Goal: Book appointment/travel/reservation

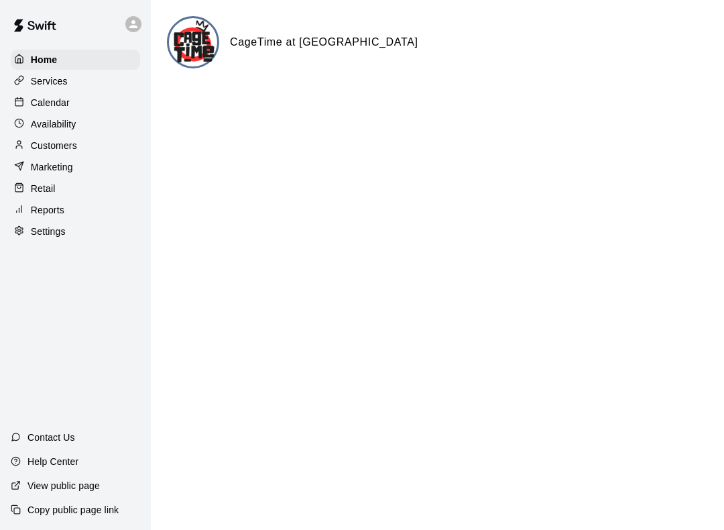
click at [89, 102] on div "Calendar" at bounding box center [75, 103] width 129 height 20
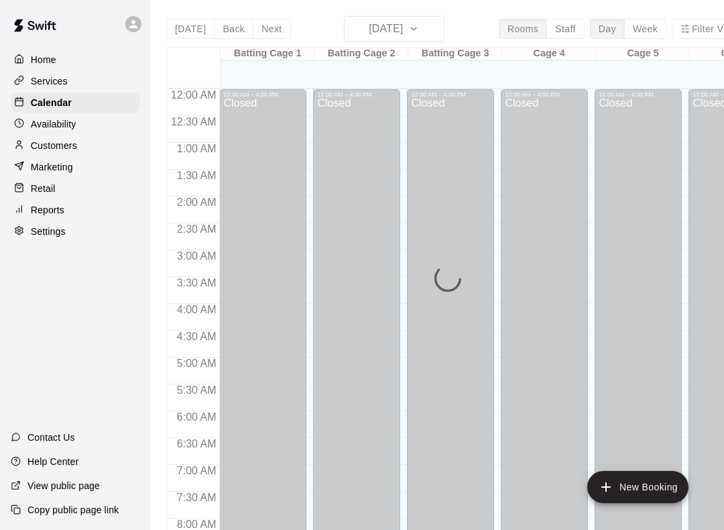
scroll to position [778, 0]
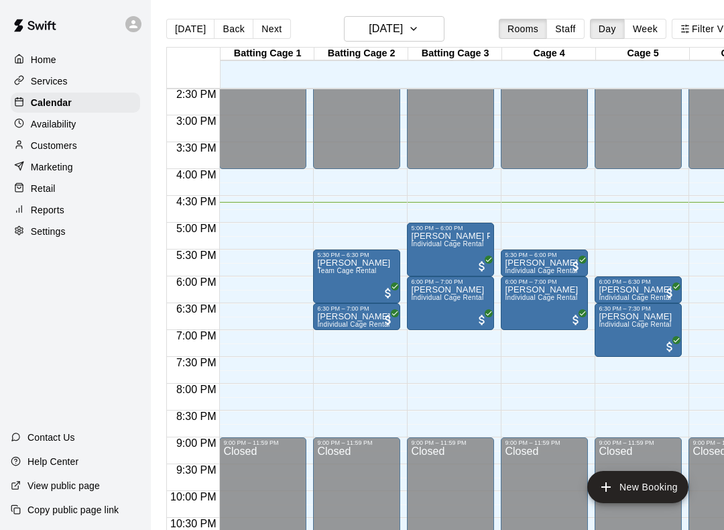
click at [560, 251] on div at bounding box center [544, 251] width 79 height 0
click at [554, 259] on div at bounding box center [362, 265] width 724 height 530
click at [563, 258] on div "5:30 PM – 6:00 PM" at bounding box center [544, 254] width 79 height 7
click at [562, 259] on div at bounding box center [362, 265] width 724 height 530
click at [570, 266] on span "All customers have paid" at bounding box center [575, 265] width 13 height 13
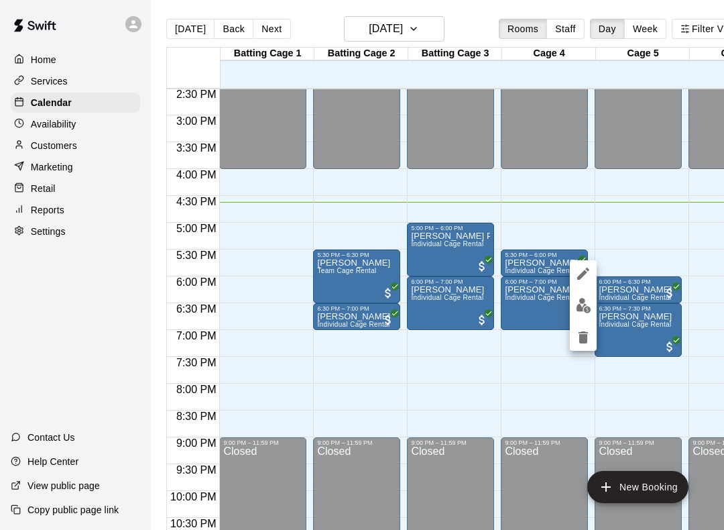
click at [549, 256] on div at bounding box center [362, 265] width 724 height 530
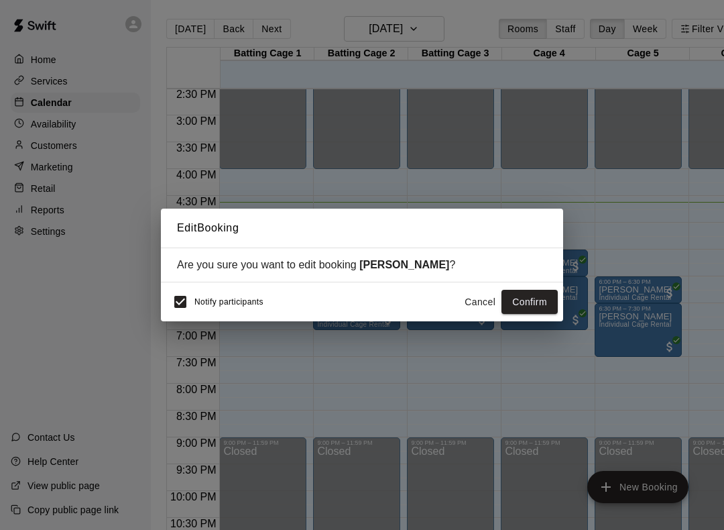
click at [535, 298] on button "Confirm" at bounding box center [530, 302] width 56 height 25
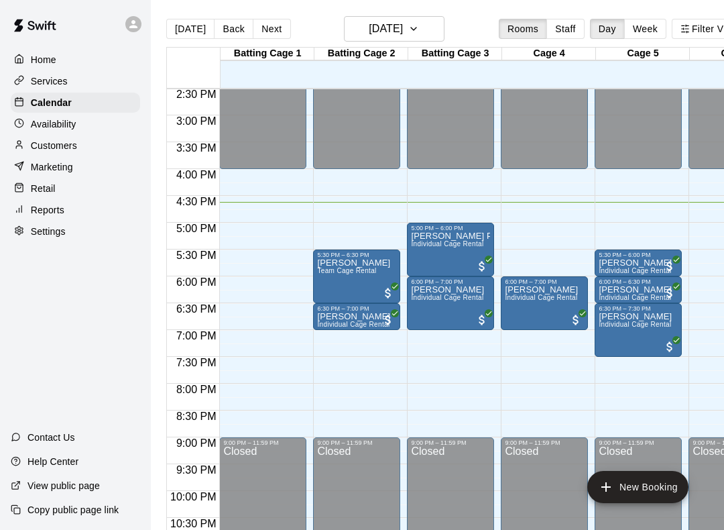
click at [445, 247] on span "Individual Cage Rental" at bounding box center [447, 243] width 72 height 7
click at [556, 236] on div at bounding box center [362, 265] width 724 height 530
click at [540, 311] on div at bounding box center [362, 265] width 724 height 530
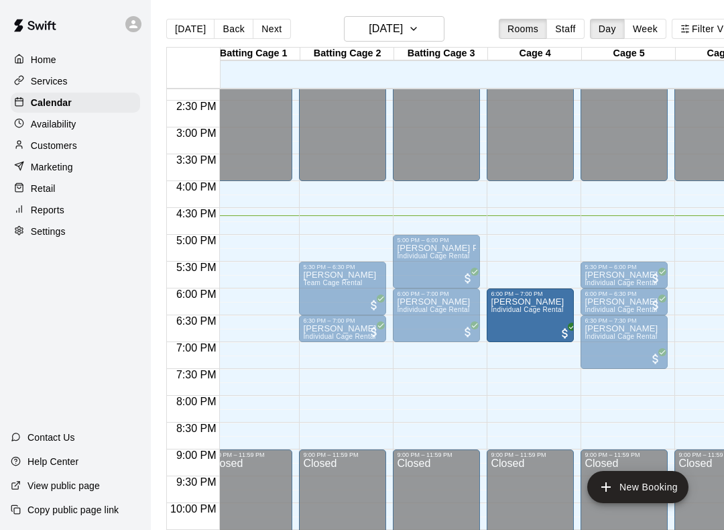
scroll to position [0, 10]
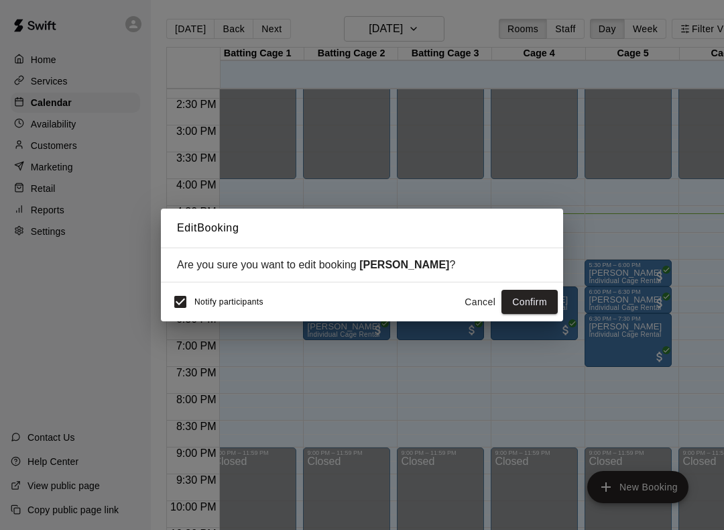
click at [537, 301] on button "Confirm" at bounding box center [530, 302] width 56 height 25
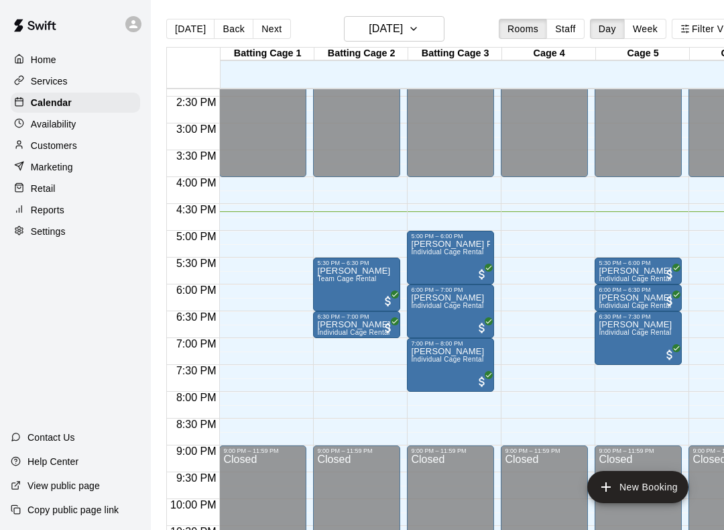
scroll to position [770, 0]
click at [456, 309] on span "Individual Cage Rental" at bounding box center [447, 305] width 72 height 7
click at [477, 307] on div at bounding box center [362, 265] width 724 height 530
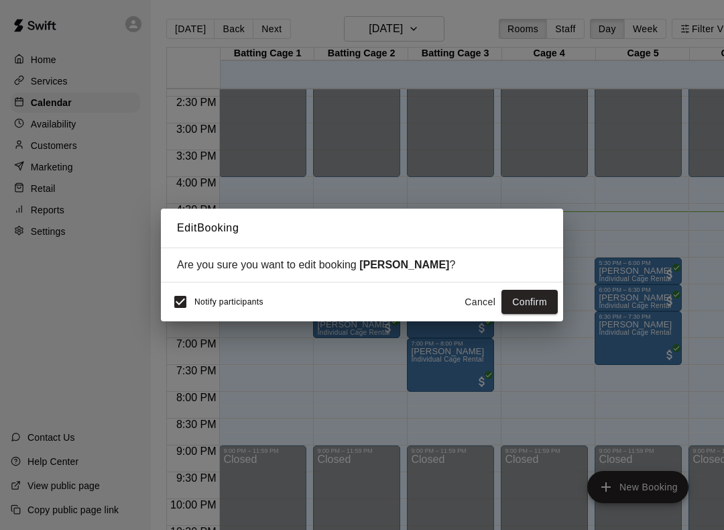
click at [536, 300] on button "Confirm" at bounding box center [530, 302] width 56 height 25
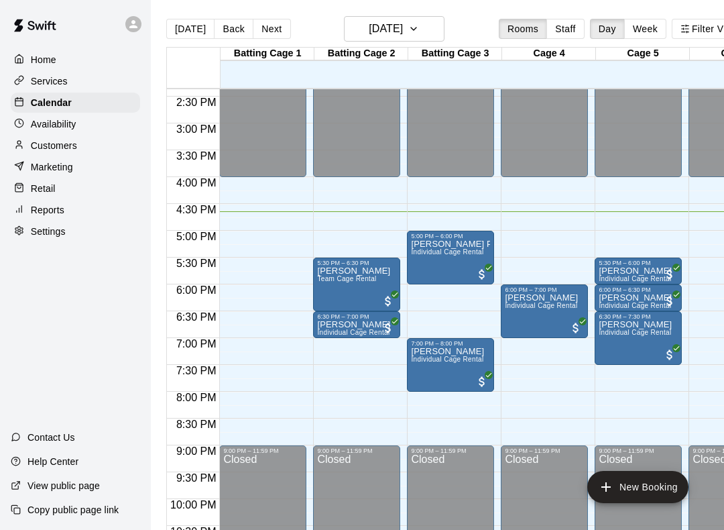
click at [371, 331] on span "Individual Cage Rental" at bounding box center [353, 332] width 72 height 7
click at [382, 328] on div at bounding box center [362, 265] width 724 height 530
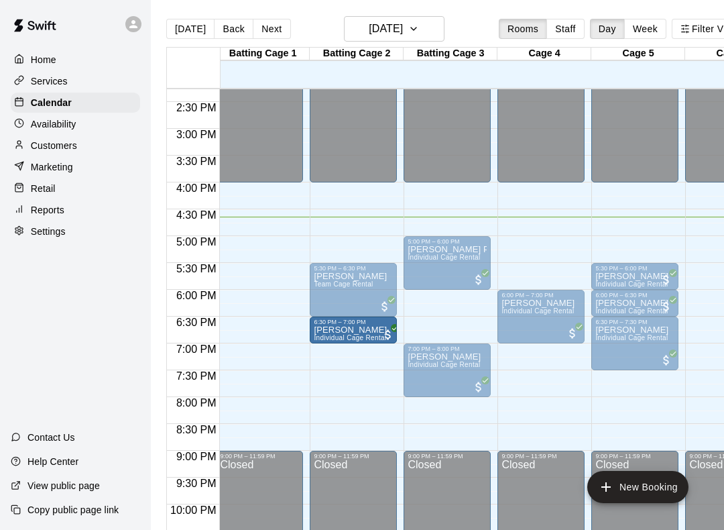
scroll to position [0, 3]
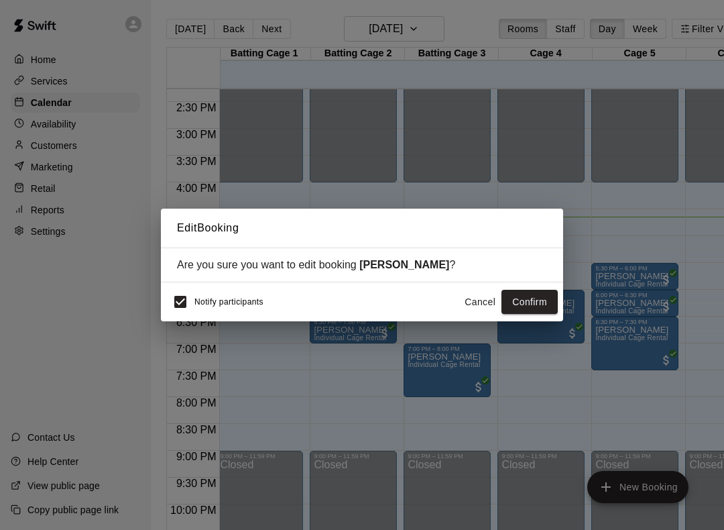
click at [550, 291] on button "Confirm" at bounding box center [530, 302] width 56 height 25
click at [550, 290] on div "Cancel Confirm" at bounding box center [508, 302] width 99 height 25
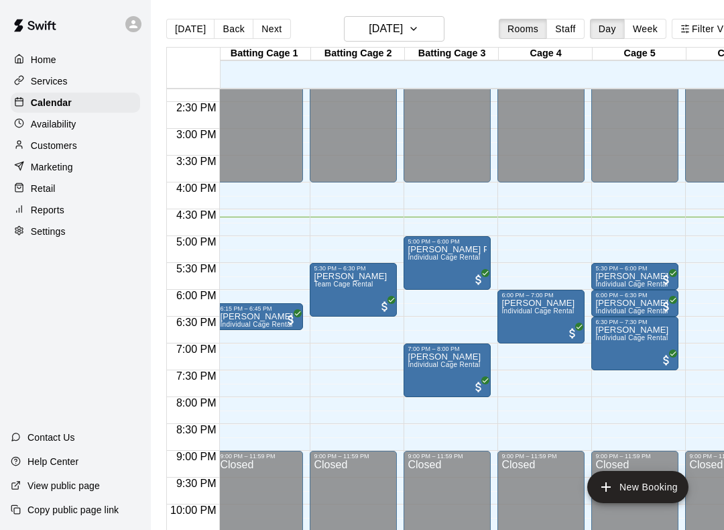
click at [293, 312] on div at bounding box center [290, 318] width 13 height 16
click at [283, 319] on div at bounding box center [362, 265] width 724 height 530
click at [284, 317] on div at bounding box center [362, 265] width 724 height 530
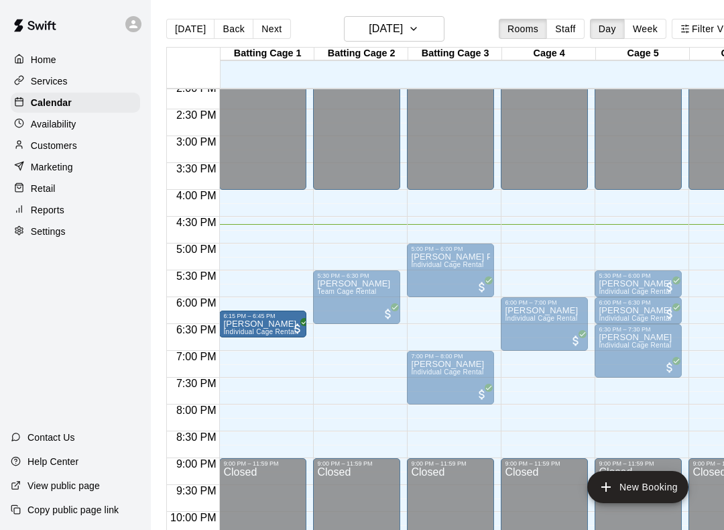
scroll to position [757, 0]
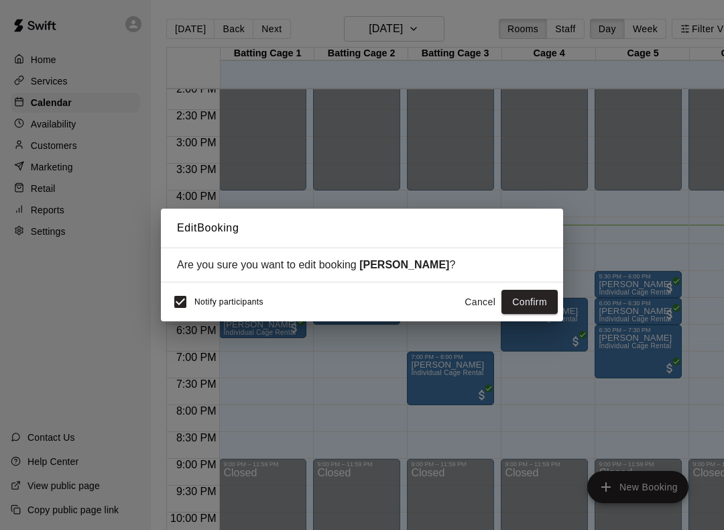
click at [477, 303] on button "Cancel" at bounding box center [480, 302] width 43 height 25
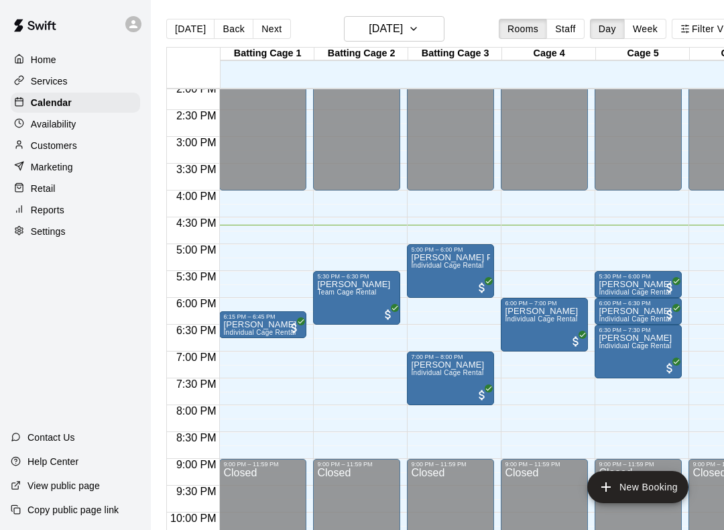
click at [270, 330] on span "Individual Cage Rental" at bounding box center [259, 332] width 72 height 7
click at [284, 329] on div at bounding box center [362, 265] width 724 height 530
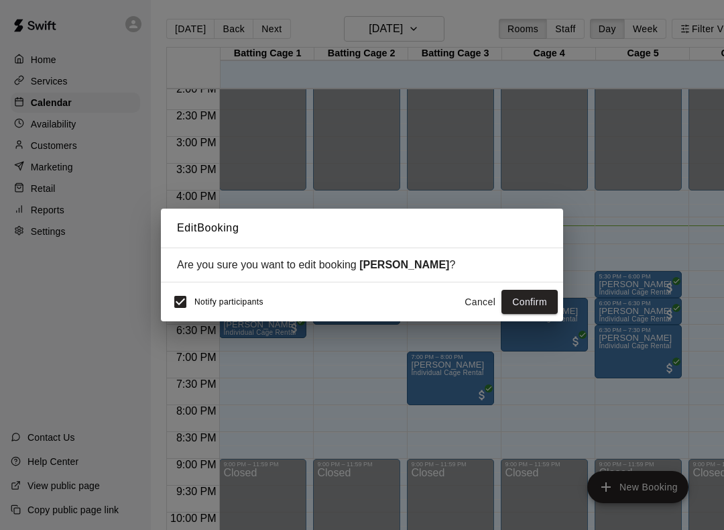
click at [542, 300] on button "Confirm" at bounding box center [530, 302] width 56 height 25
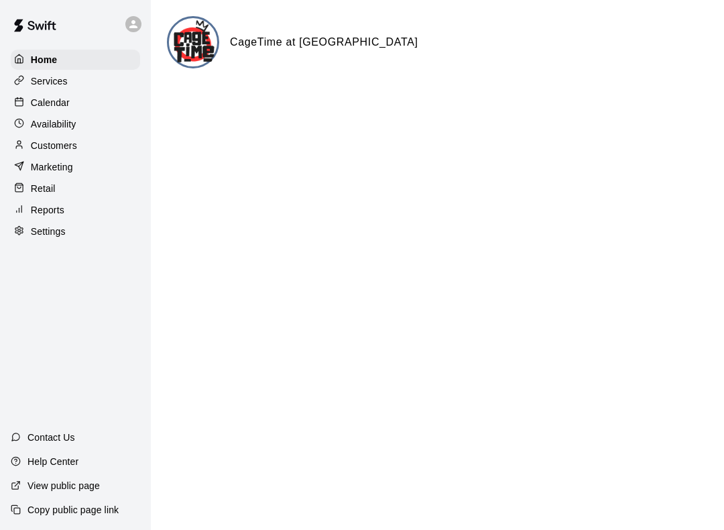
click at [108, 116] on div "Availability" at bounding box center [75, 124] width 129 height 20
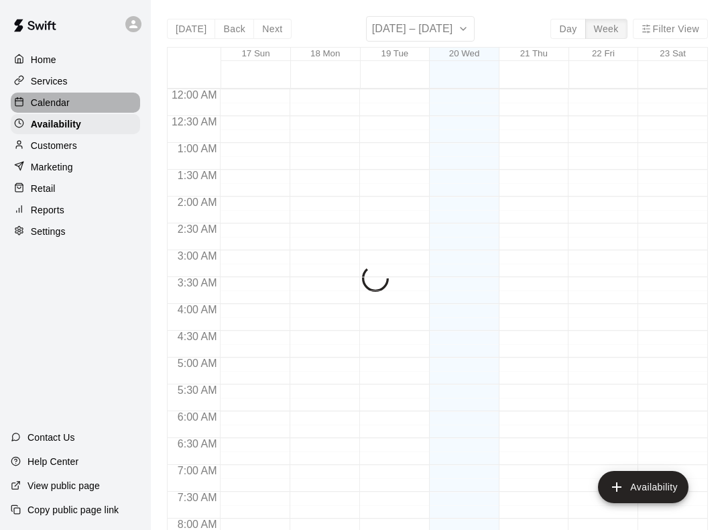
click at [107, 99] on div "Calendar" at bounding box center [75, 103] width 129 height 20
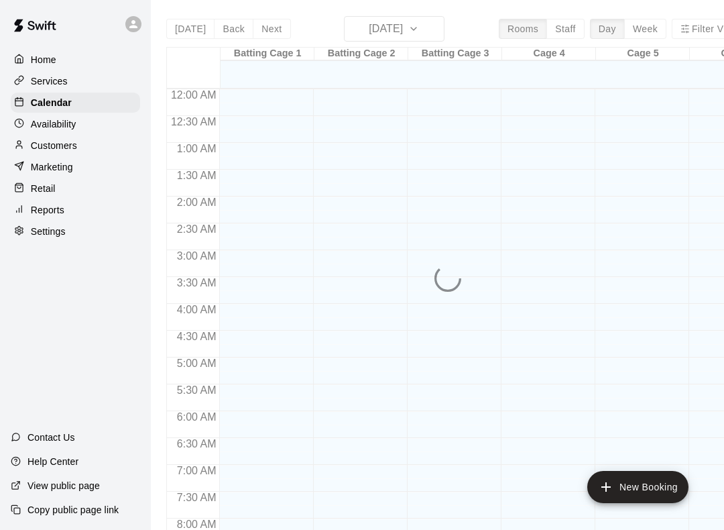
scroll to position [778, 0]
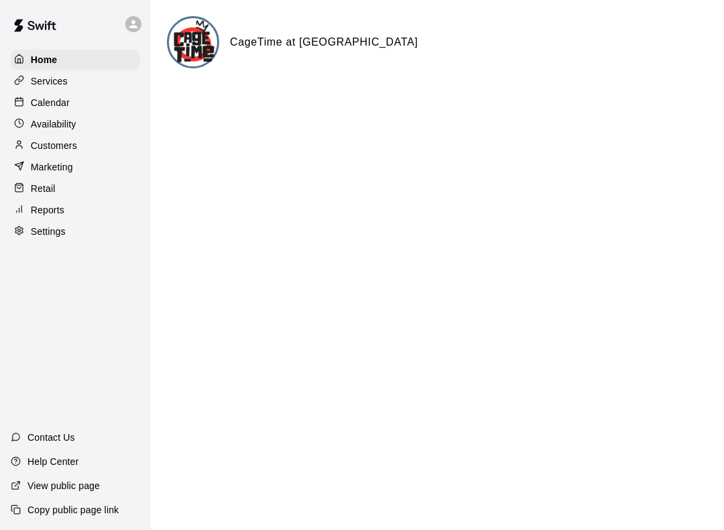
click at [74, 99] on div "Calendar" at bounding box center [75, 103] width 129 height 20
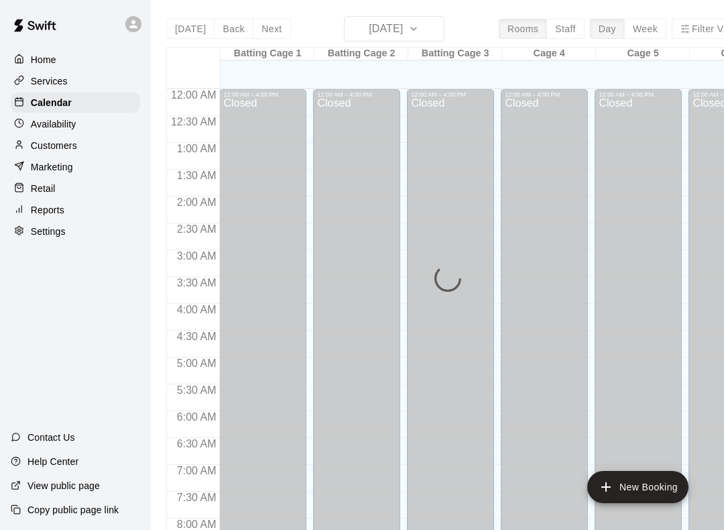
scroll to position [778, 0]
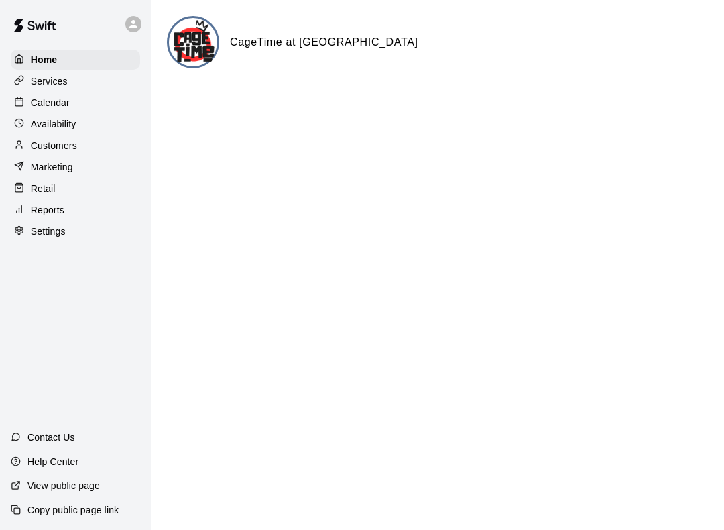
click at [27, 110] on div "Calendar" at bounding box center [75, 103] width 129 height 20
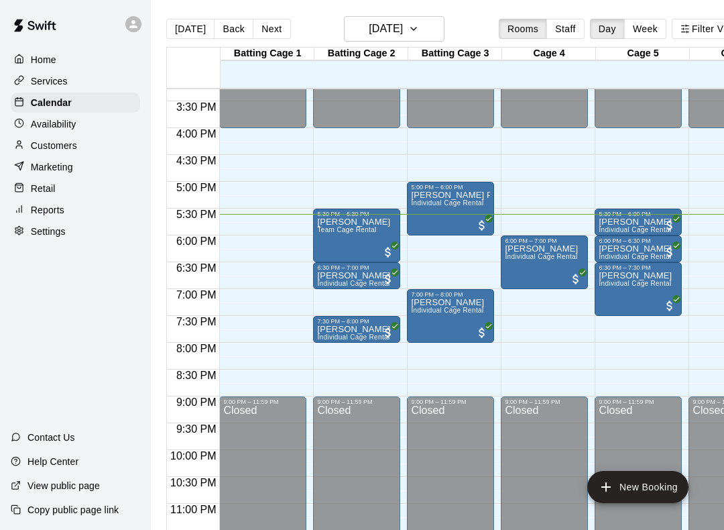
scroll to position [819, 0]
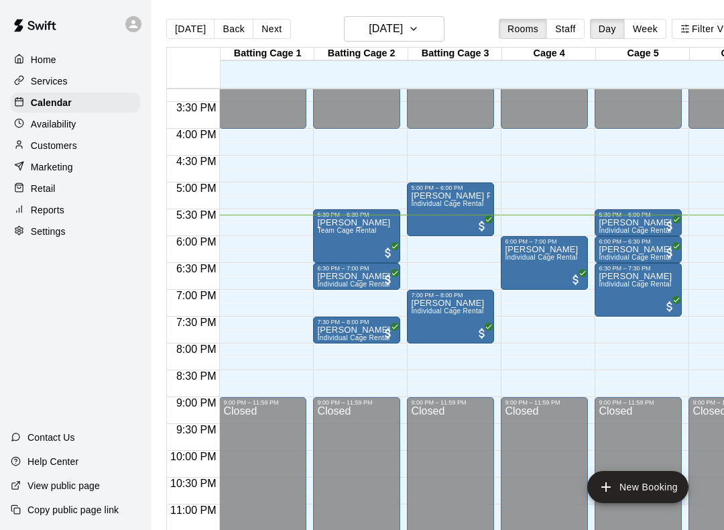
click at [648, 481] on button "New Booking" at bounding box center [637, 487] width 101 height 32
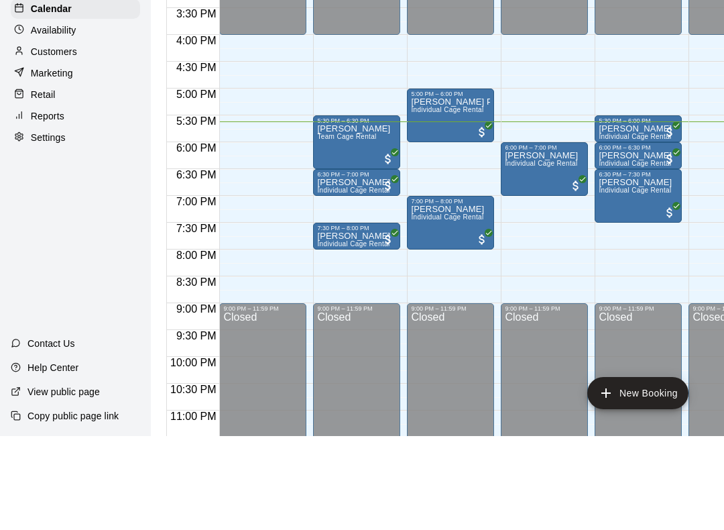
type input "********"
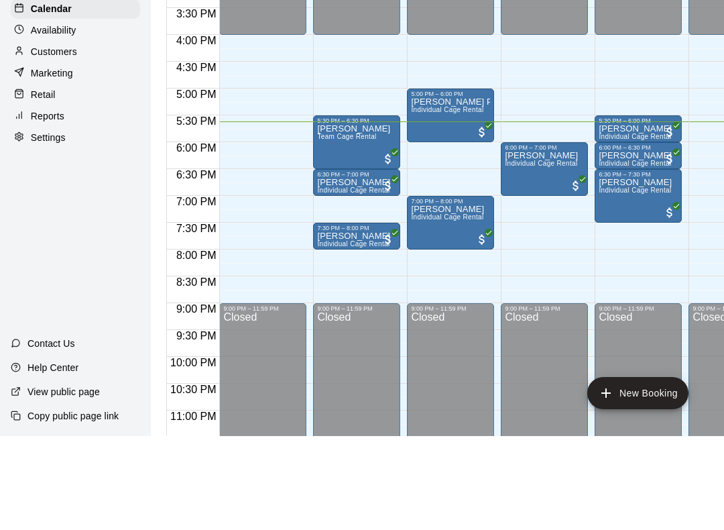
type input "********"
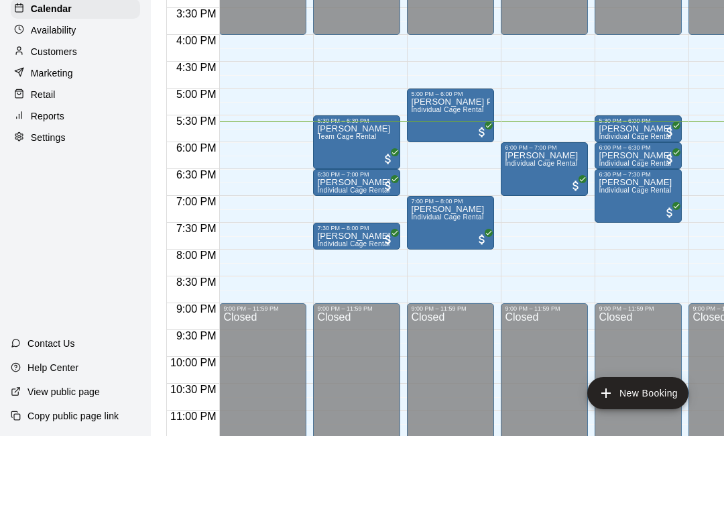
scroll to position [27, 0]
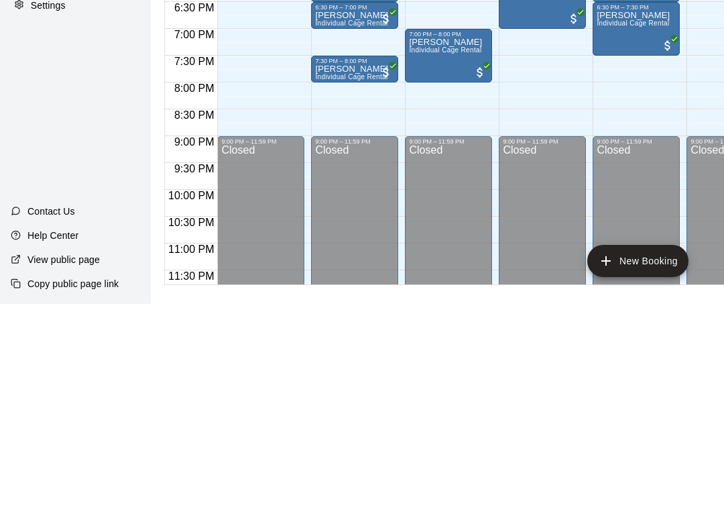
click at [302, 71] on li "Cage 4" at bounding box center [210, 65] width 316 height 12
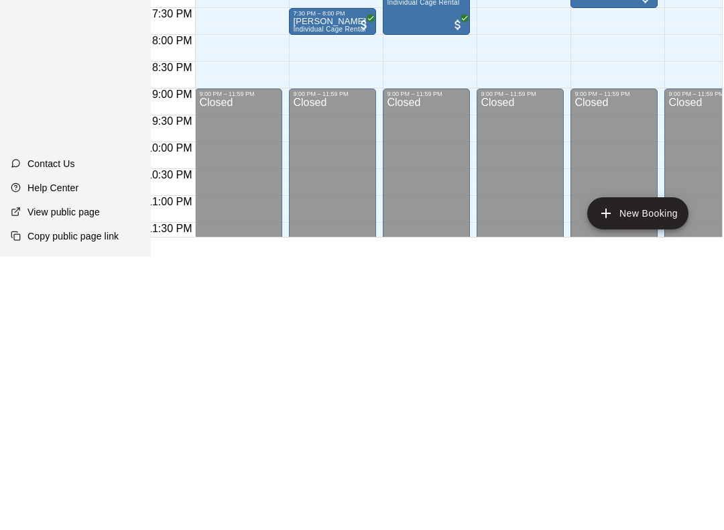
click at [346, 38] on li "Batting Cage 1" at bounding box center [188, 32] width 316 height 12
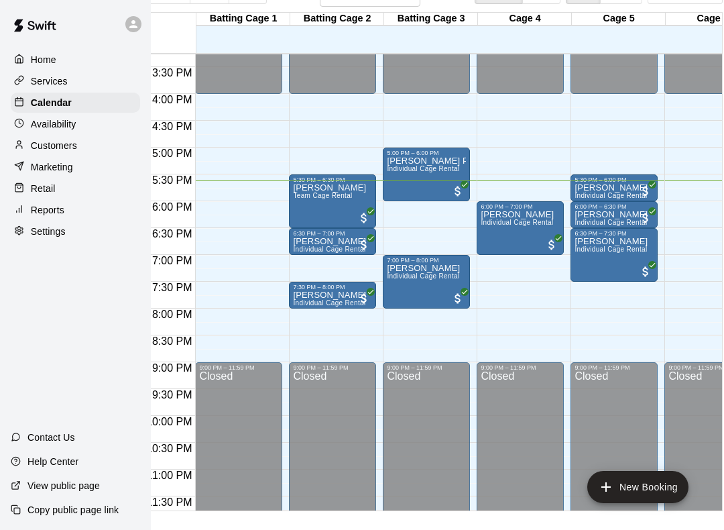
scroll to position [0, 0]
click at [362, 137] on li "Individual Cage Rental" at bounding box center [204, 131] width 316 height 12
type input "**********"
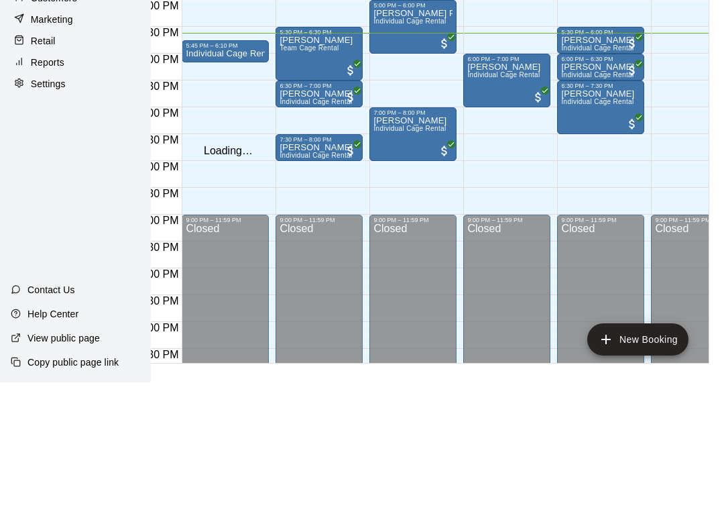
type input "*****"
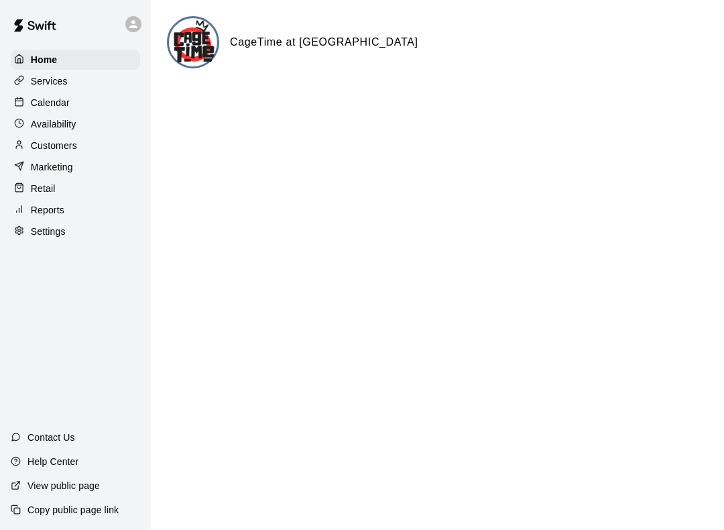
click at [41, 107] on p "Calendar" at bounding box center [50, 102] width 39 height 13
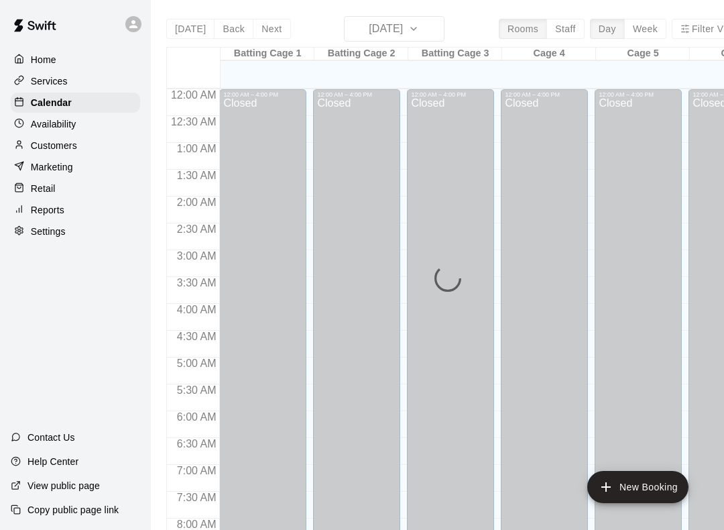
scroll to position [778, 0]
